Goal: Use online tool/utility: Utilize a website feature to perform a specific function

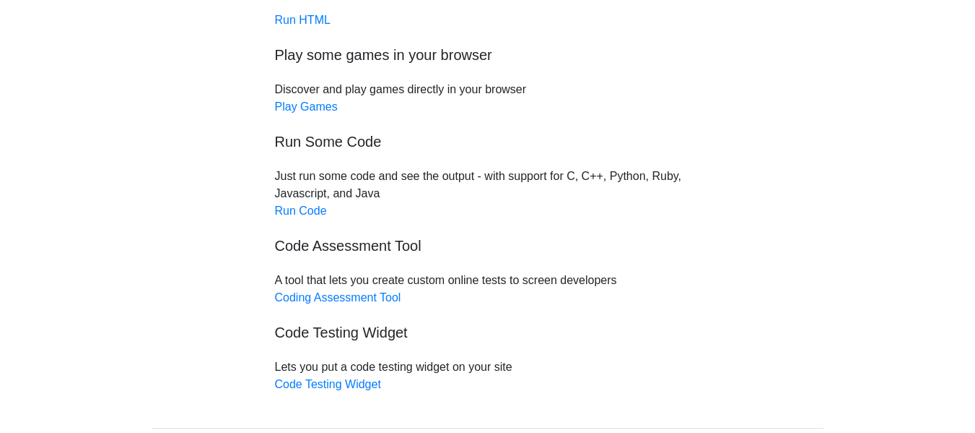
scroll to position [144, 0]
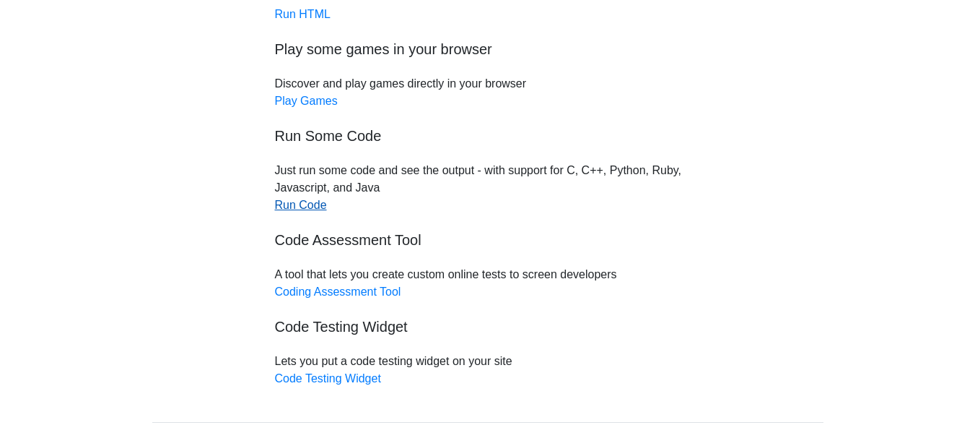
click at [297, 205] on link "Run Code" at bounding box center [301, 205] width 52 height 12
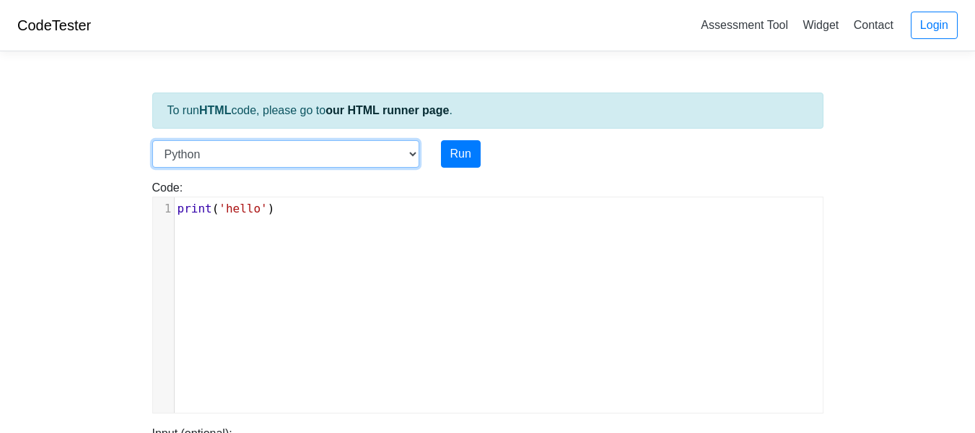
click at [403, 154] on select "C C++ Go Java Javascript Python Ruby" at bounding box center [285, 153] width 267 height 27
click at [470, 238] on div "xxxxxxxxxx 1 print ( 'hello' )" at bounding box center [499, 315] width 692 height 237
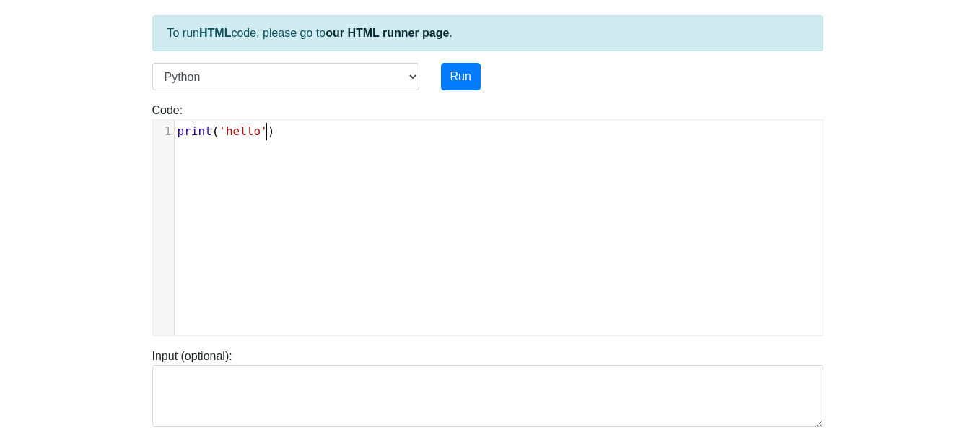
scroll to position [144, 0]
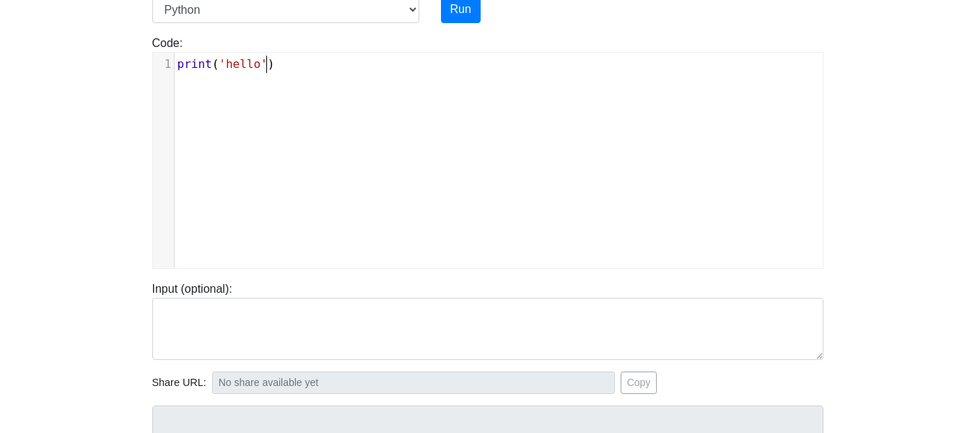
type textarea "print('hello')"
drag, startPoint x: 296, startPoint y: 57, endPoint x: 84, endPoint y: 63, distance: 211.6
click at [84, 63] on body "CodeTester Assessment Tool Widget Contact Login To run HTML code, please go to …" at bounding box center [487, 241] width 975 height 770
type textarea "​"
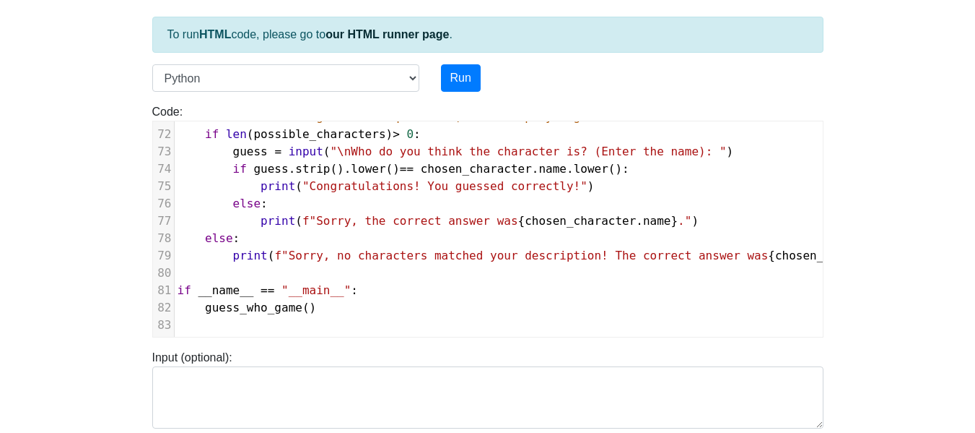
scroll to position [0, 0]
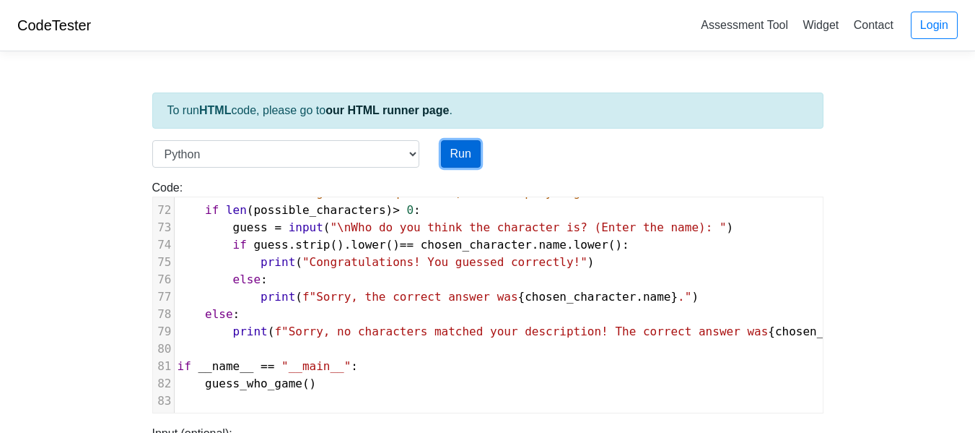
click at [466, 160] on button "Run" at bounding box center [461, 153] width 40 height 27
type input "[URL][DOMAIN_NAME]"
type textarea "Submission status: Runtime Error (NZEC) Stdout: Welcome to Guess Who! Try to gu…"
click at [464, 154] on button "Run" at bounding box center [461, 153] width 40 height 27
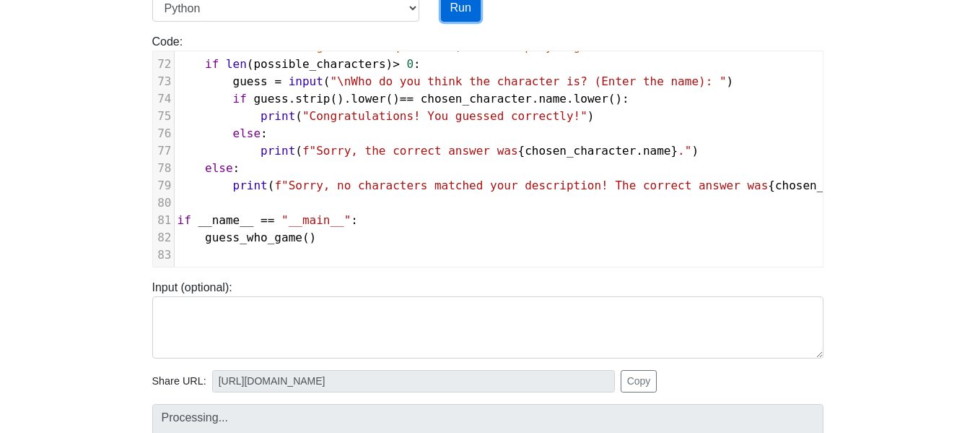
type input "[URL][DOMAIN_NAME]"
type textarea "Submission status: Runtime Error (NZEC) Stdout: Welcome to Guess Who! Try to gu…"
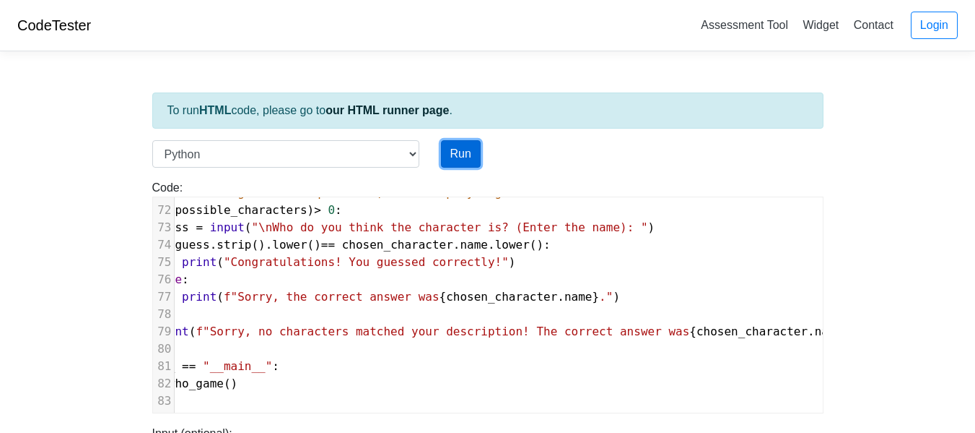
click at [474, 155] on button "Run" at bounding box center [461, 153] width 40 height 27
